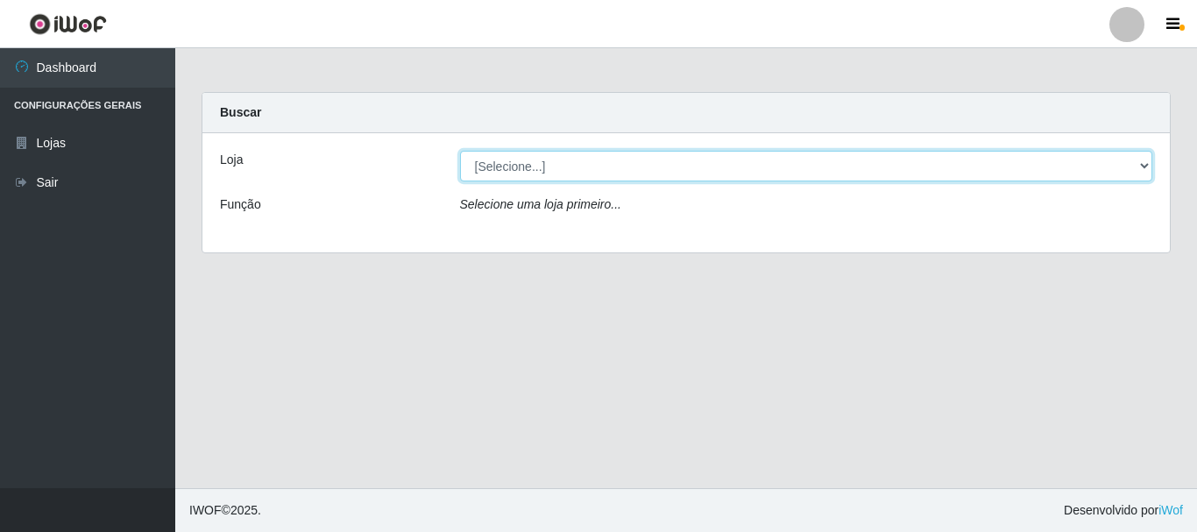
click at [1140, 162] on select "[Selecione...] Nordestão - Alecrim" at bounding box center [806, 166] width 693 height 31
select select "453"
click at [460, 151] on select "[Selecione...] Nordestão - Alecrim" at bounding box center [806, 166] width 693 height 31
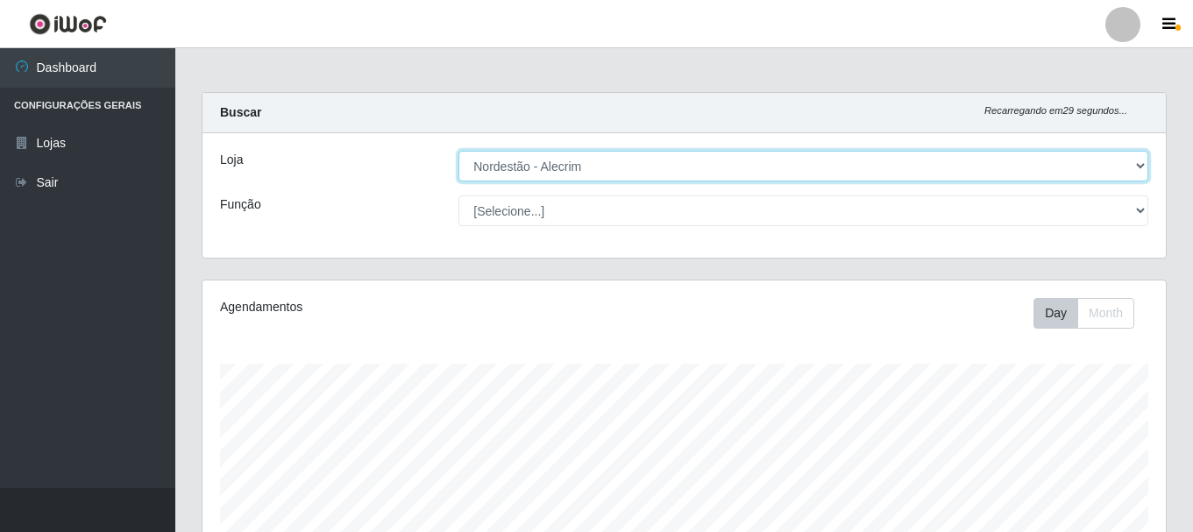
scroll to position [364, 963]
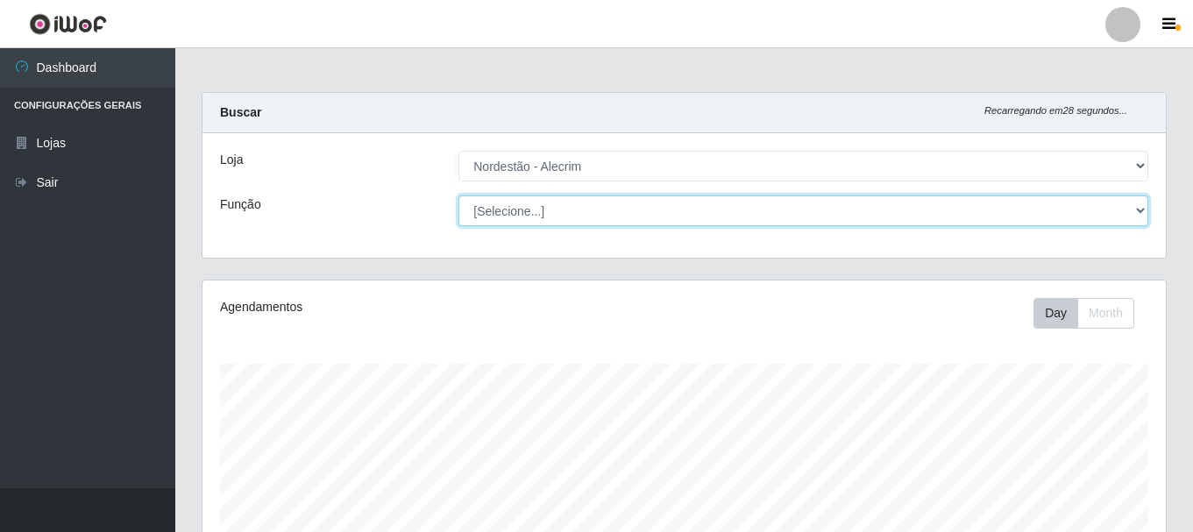
click at [1147, 209] on select "[Selecione...] Embalador Embalador + Embalador ++" at bounding box center [803, 210] width 690 height 31
click at [458, 195] on select "[Selecione...] Embalador Embalador + Embalador ++" at bounding box center [803, 210] width 690 height 31
click at [1132, 201] on select "[Selecione...] Embalador Embalador + Embalador ++" at bounding box center [803, 210] width 690 height 31
click at [458, 195] on select "[Selecione...] Embalador Embalador + Embalador ++" at bounding box center [803, 210] width 690 height 31
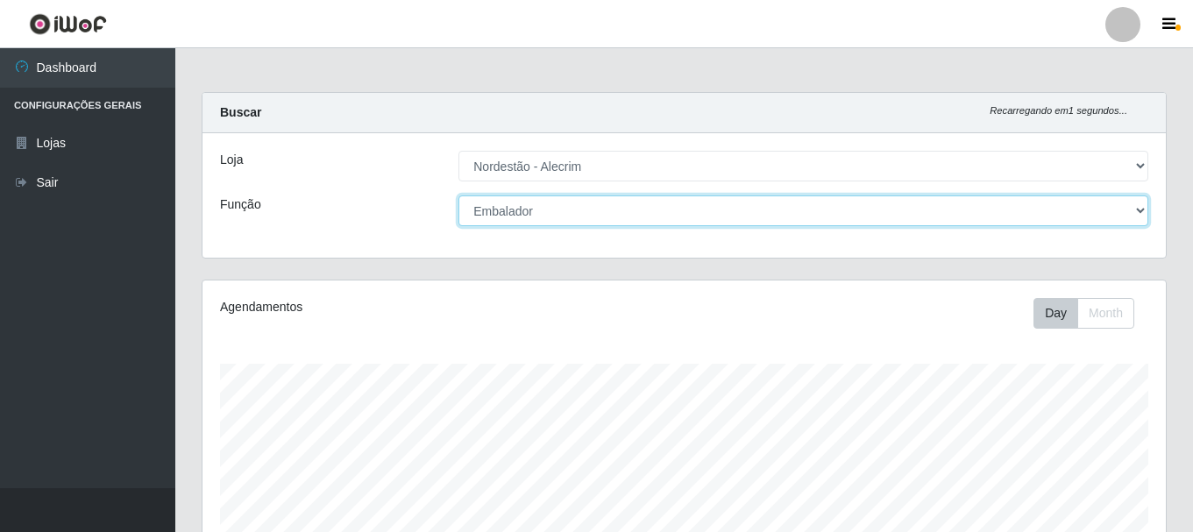
click at [1131, 217] on select "[Selecione...] Embalador Embalador + Embalador ++" at bounding box center [803, 210] width 690 height 31
select select "70"
click at [458, 195] on select "[Selecione...] Embalador Embalador + Embalador ++" at bounding box center [803, 210] width 690 height 31
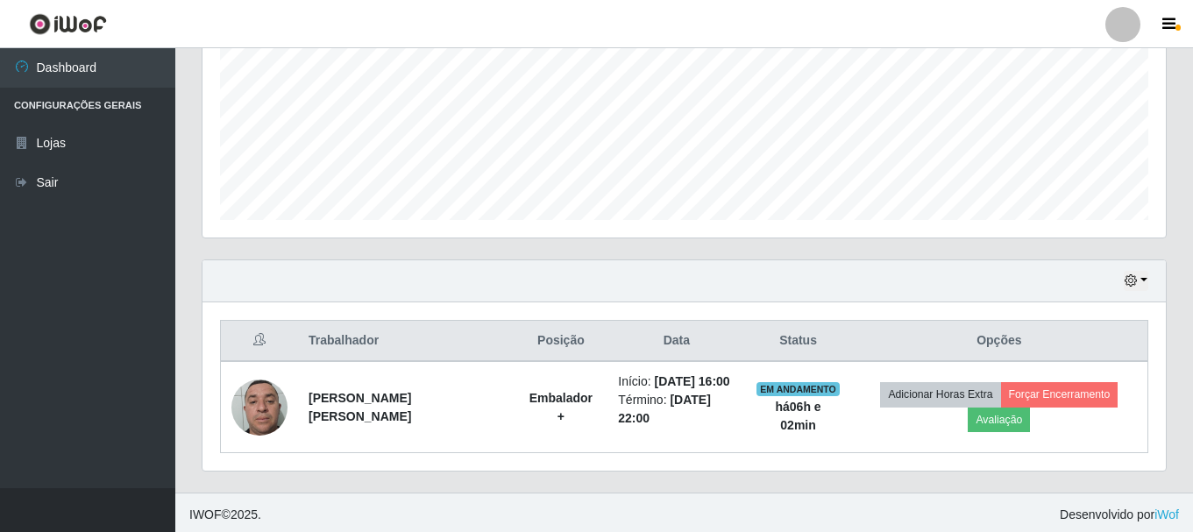
scroll to position [411, 0]
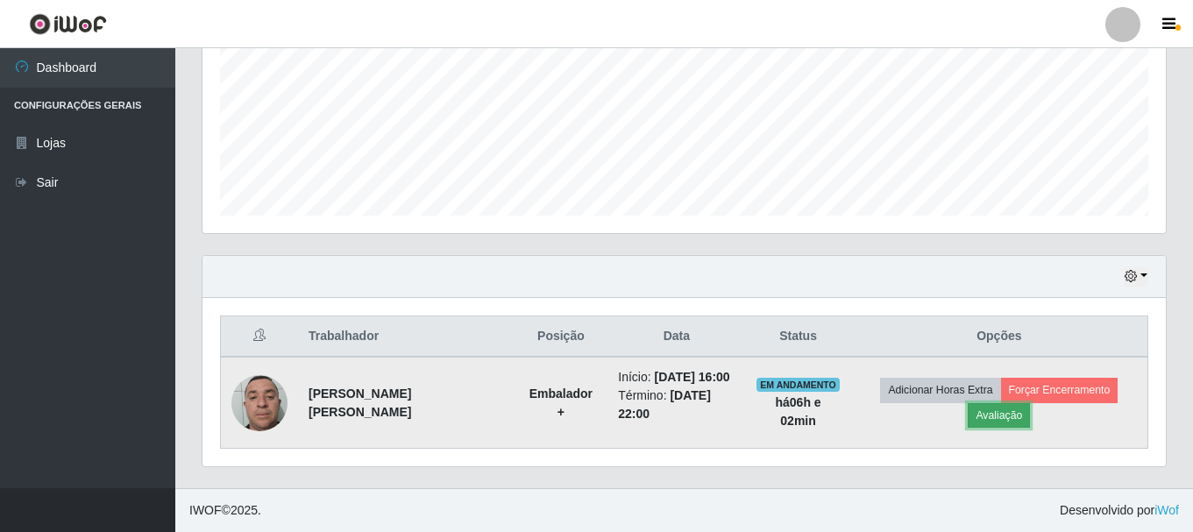
click at [1002, 413] on button "Avaliação" at bounding box center [998, 415] width 62 height 25
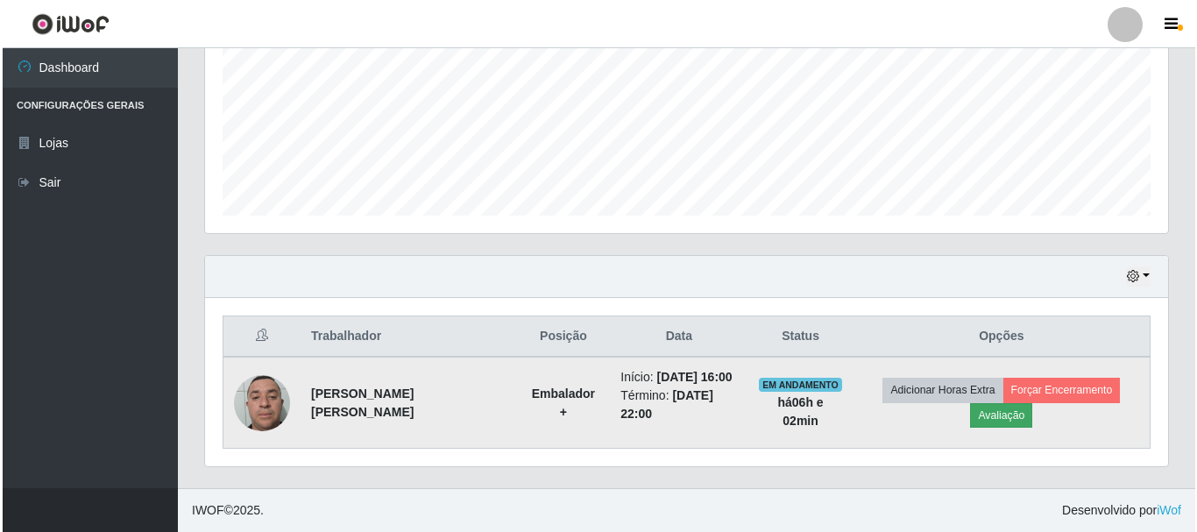
scroll to position [364, 954]
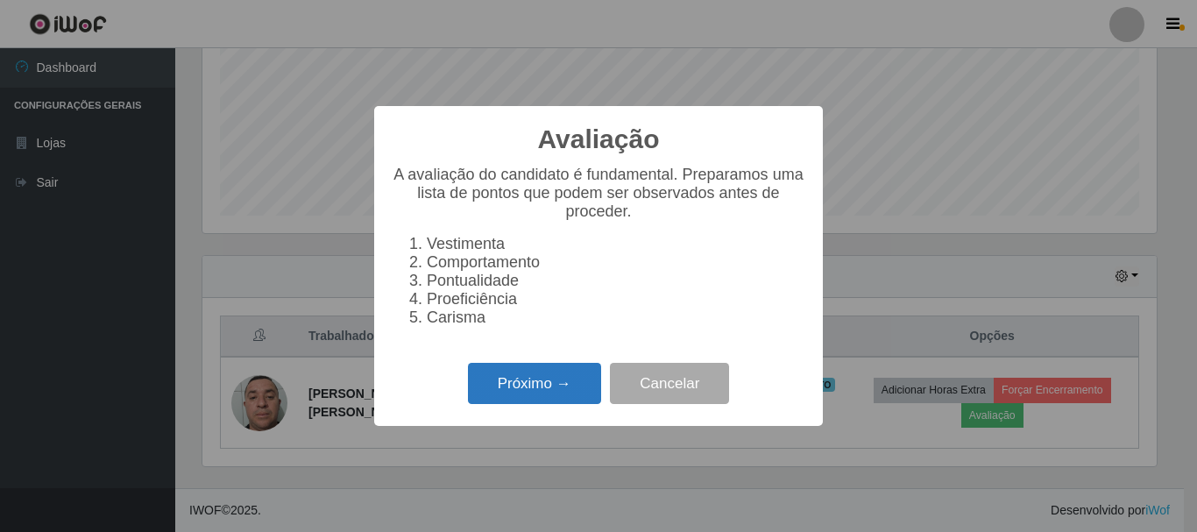
click at [532, 381] on button "Próximo →" at bounding box center [534, 383] width 133 height 41
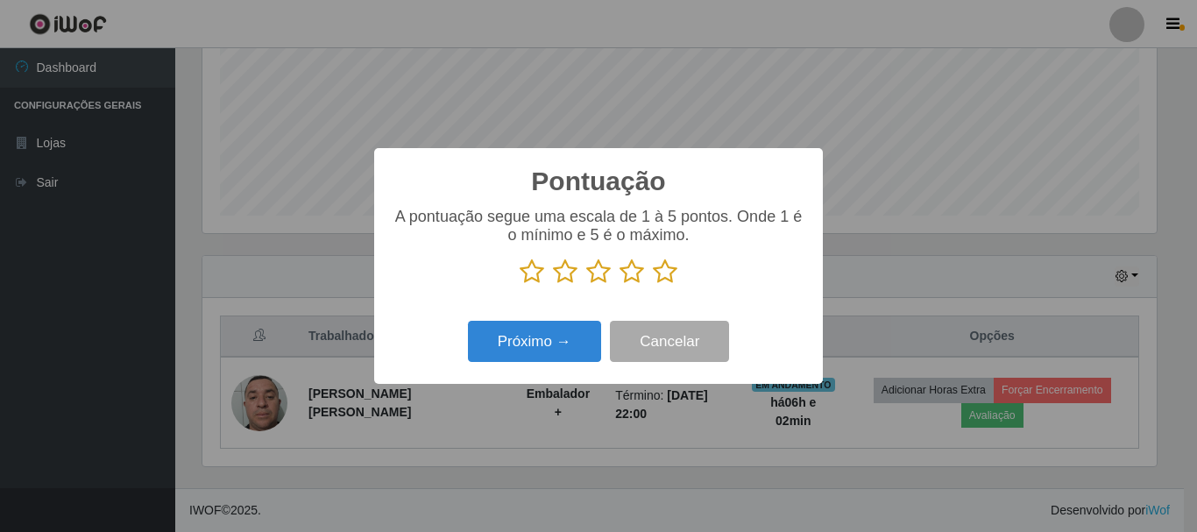
scroll to position [875937, 875347]
click at [658, 263] on icon at bounding box center [665, 272] width 25 height 26
click at [653, 285] on input "radio" at bounding box center [653, 285] width 0 height 0
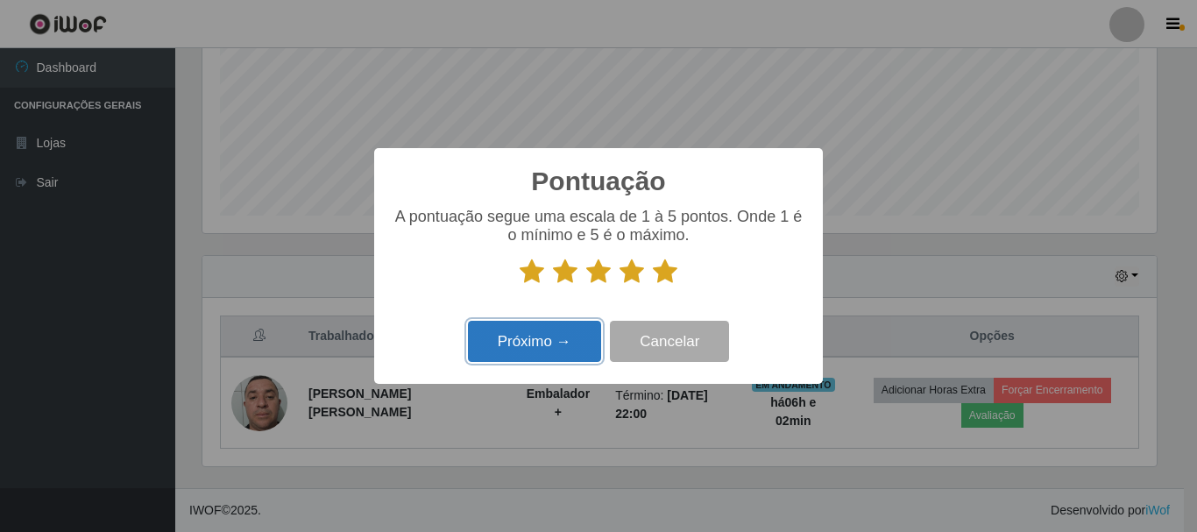
click at [563, 338] on button "Próximo →" at bounding box center [534, 341] width 133 height 41
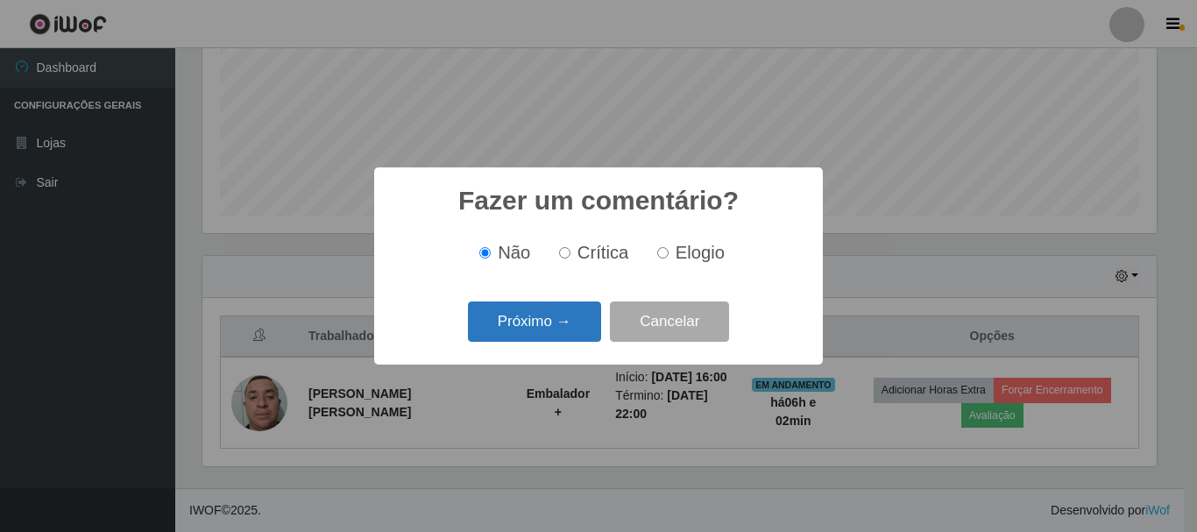
click at [568, 331] on button "Próximo →" at bounding box center [534, 321] width 133 height 41
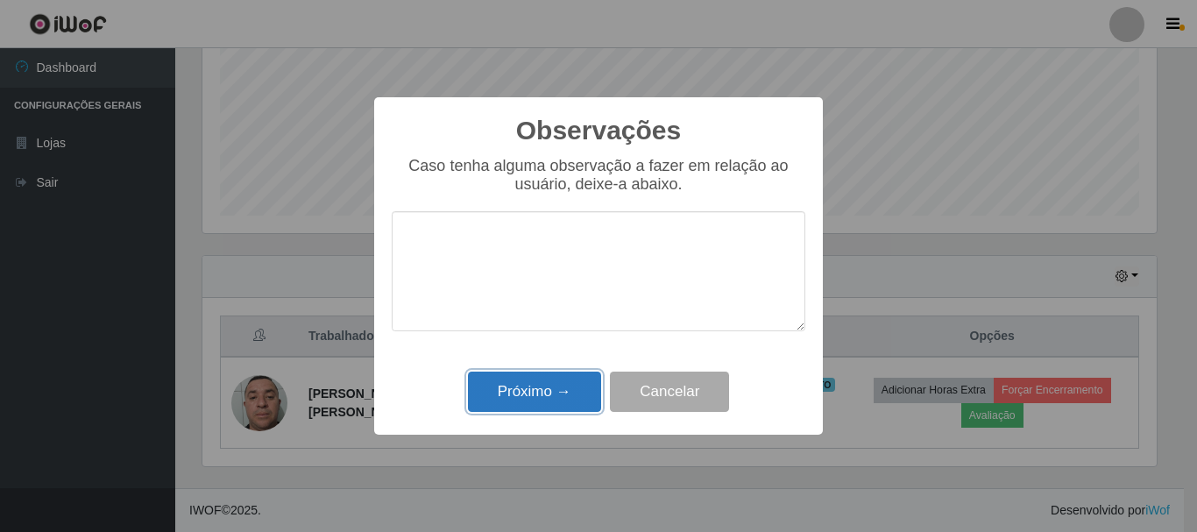
click at [558, 387] on button "Próximo →" at bounding box center [534, 392] width 133 height 41
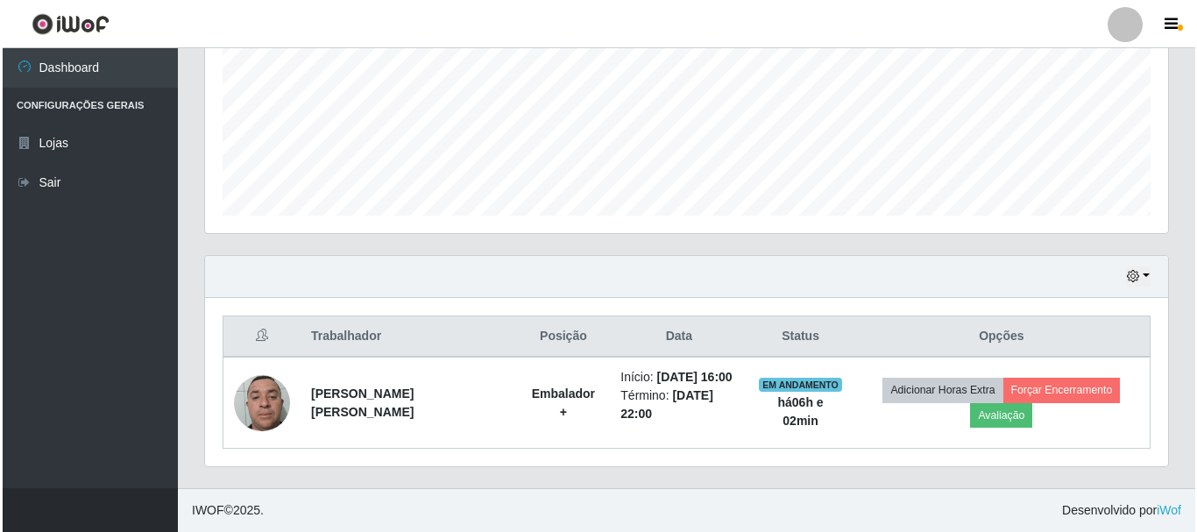
scroll to position [398, 0]
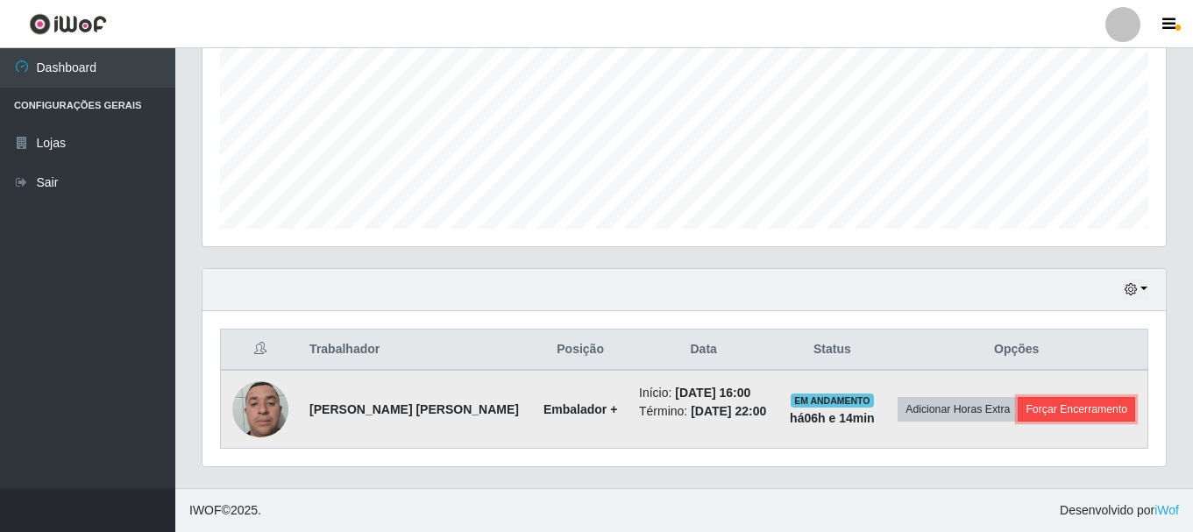
click at [1075, 410] on button "Forçar Encerramento" at bounding box center [1075, 409] width 117 height 25
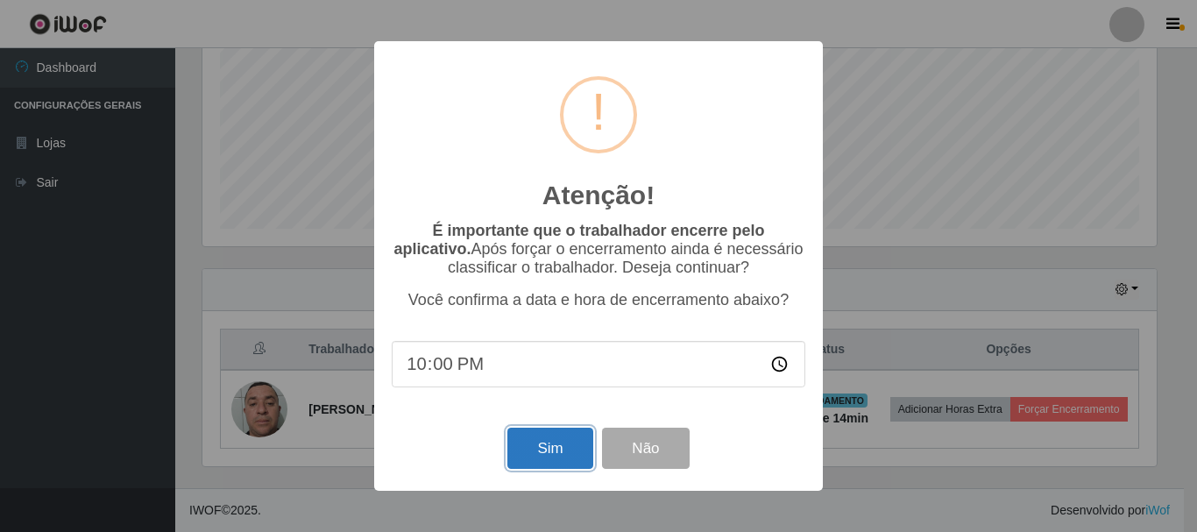
click at [530, 445] on button "Sim" at bounding box center [549, 448] width 85 height 41
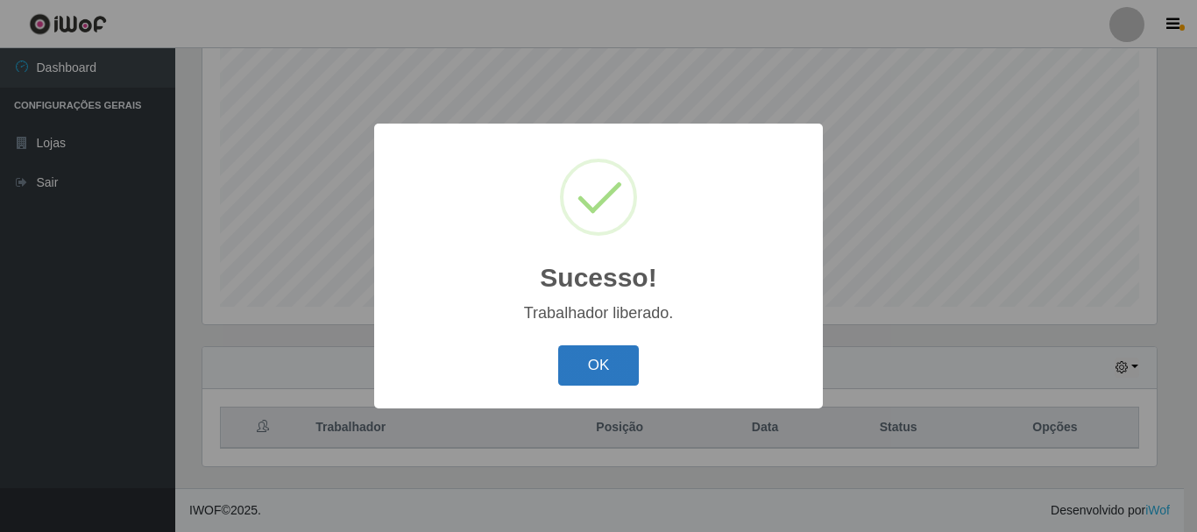
click at [620, 367] on button "OK" at bounding box center [598, 365] width 81 height 41
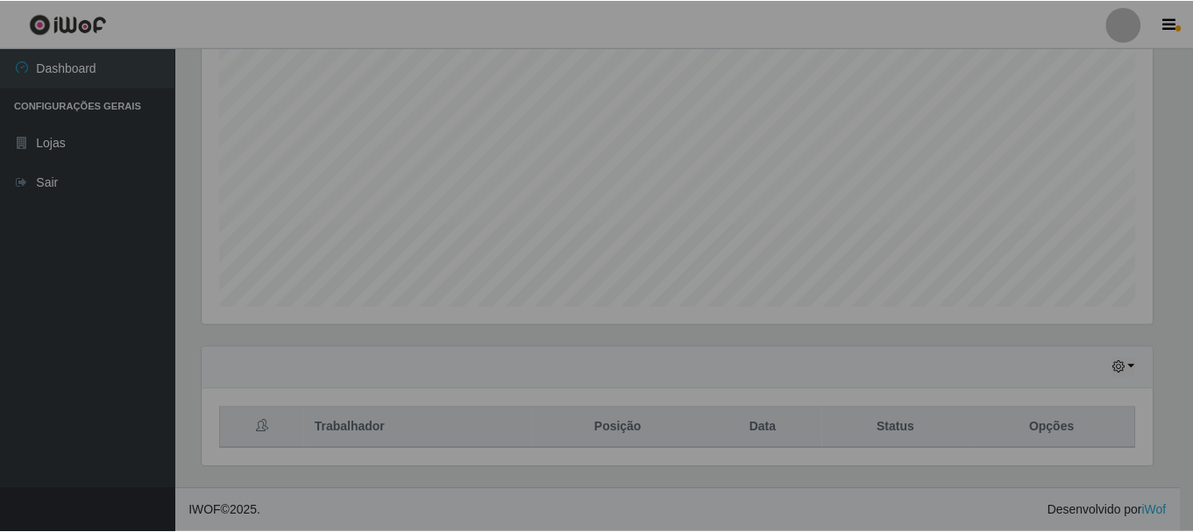
scroll to position [364, 963]
